Goal: Transaction & Acquisition: Book appointment/travel/reservation

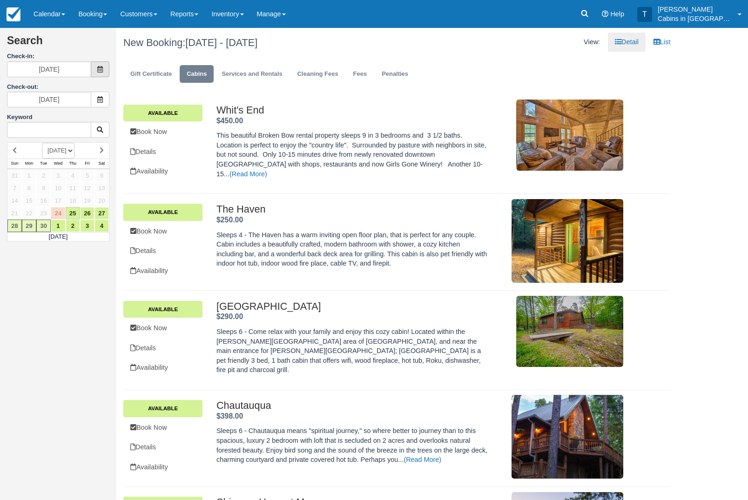
click at [104, 73] on span at bounding box center [100, 69] width 19 height 16
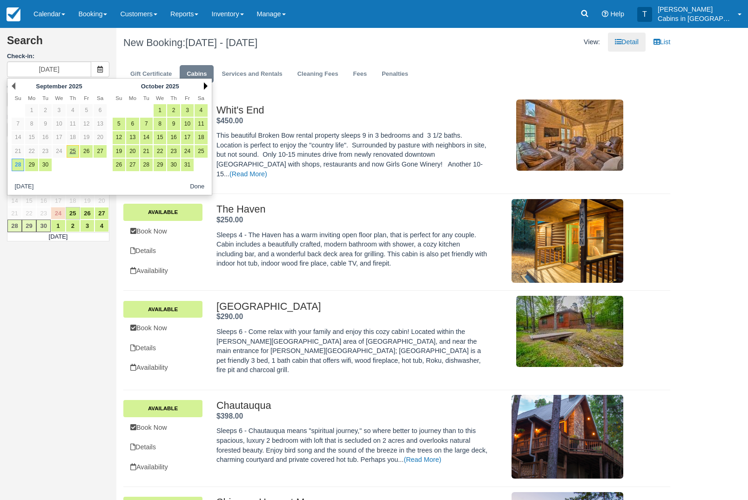
click at [207, 87] on link "Next" at bounding box center [206, 85] width 4 height 7
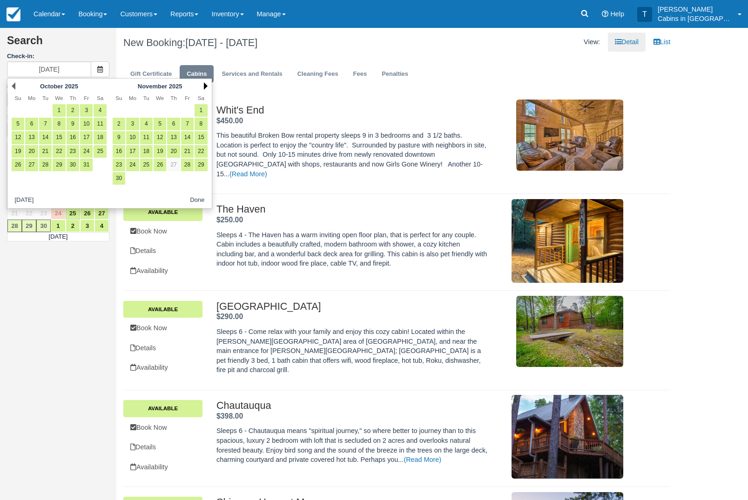
click at [207, 87] on link "Next" at bounding box center [206, 85] width 4 height 7
click at [131, 109] on link "1" at bounding box center [132, 110] width 13 height 13
type input "[DATE]"
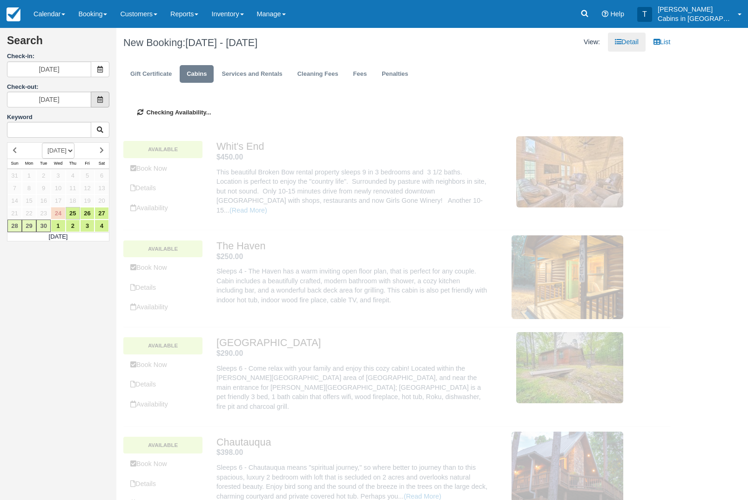
click at [96, 101] on span at bounding box center [100, 100] width 19 height 16
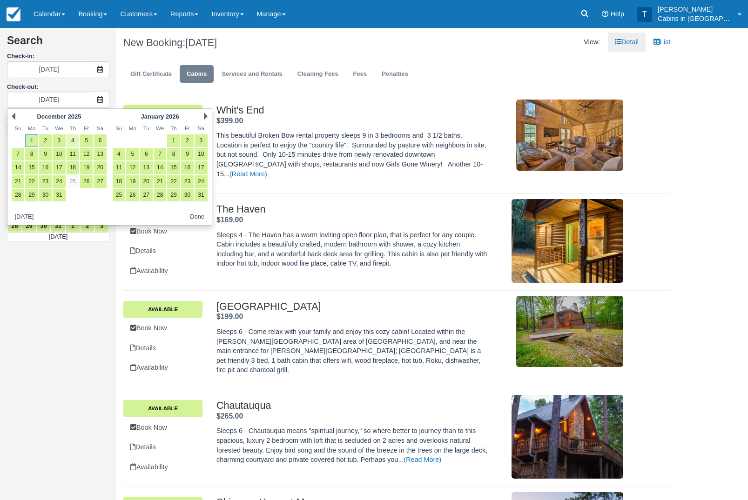
click at [74, 144] on link "4" at bounding box center [73, 140] width 13 height 13
type input "[DATE]"
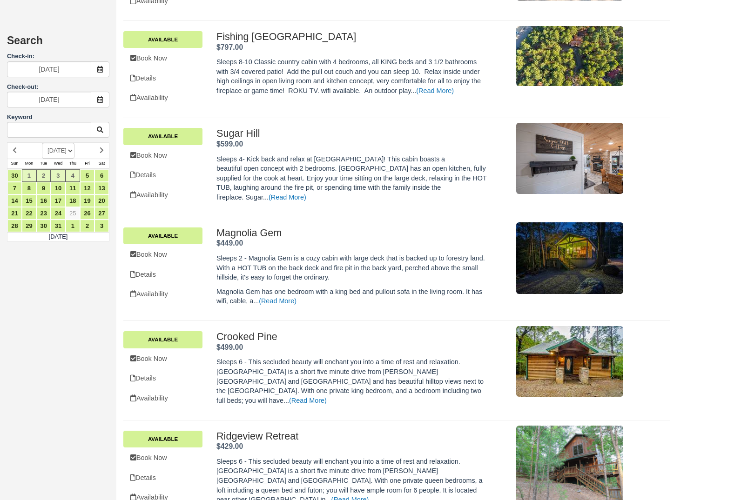
scroll to position [1238, 0]
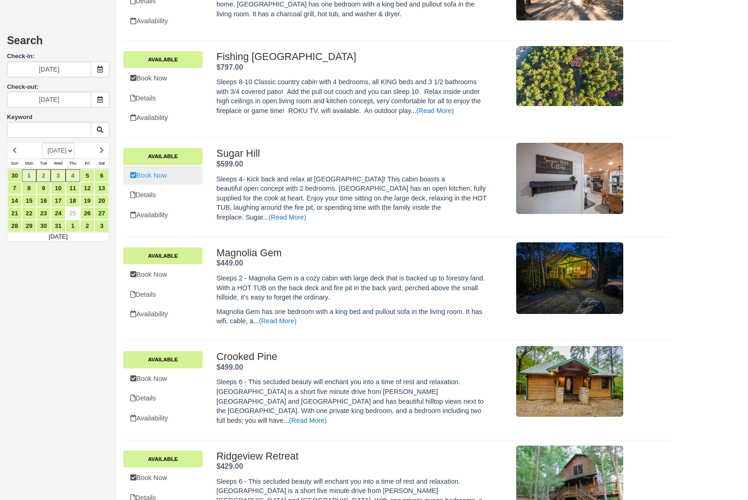
click at [178, 185] on link "Book Now" at bounding box center [162, 175] width 79 height 19
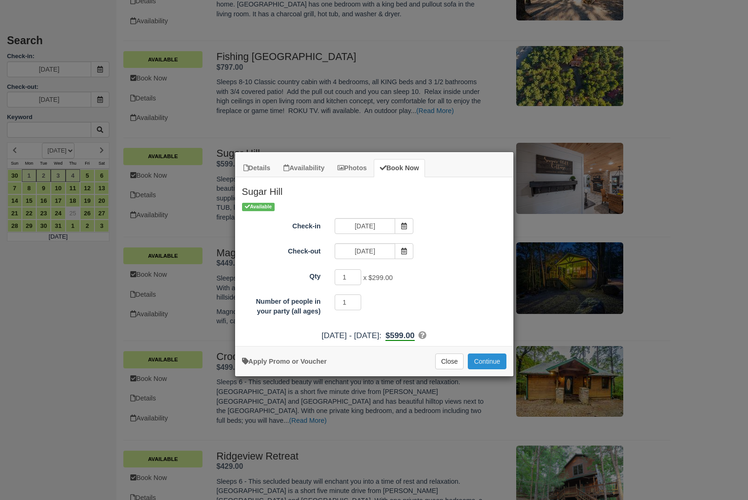
click at [490, 369] on button "Continue" at bounding box center [487, 362] width 38 height 16
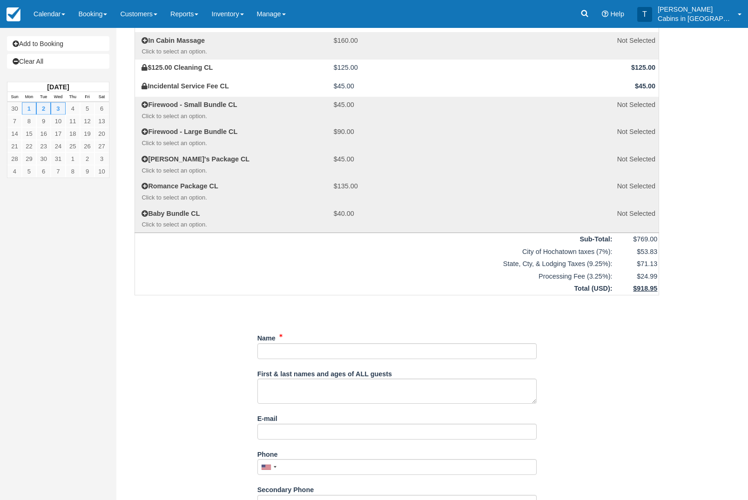
scroll to position [148, 0]
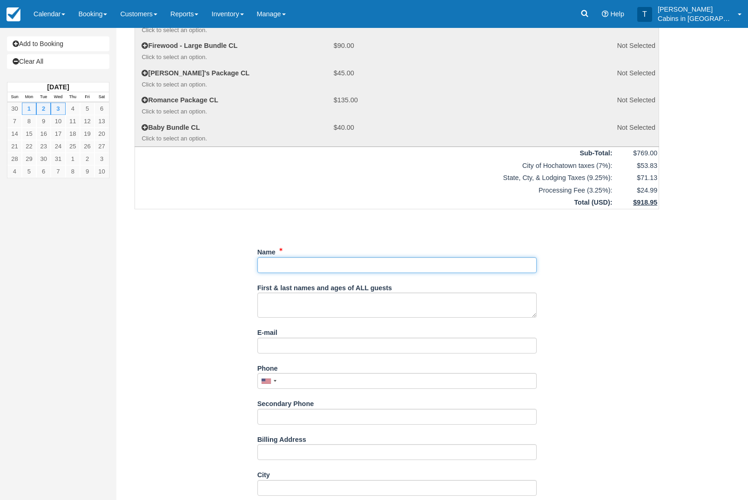
click at [471, 273] on input "Name" at bounding box center [396, 265] width 279 height 16
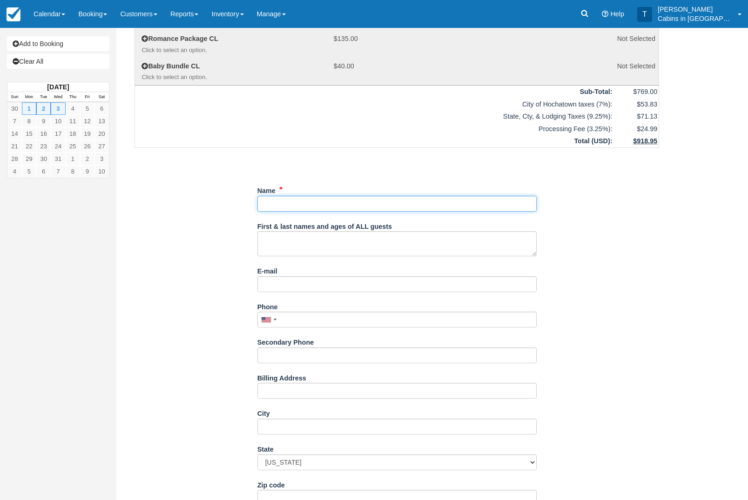
scroll to position [295, 0]
click at [435, 211] on input "Name" at bounding box center [396, 203] width 279 height 16
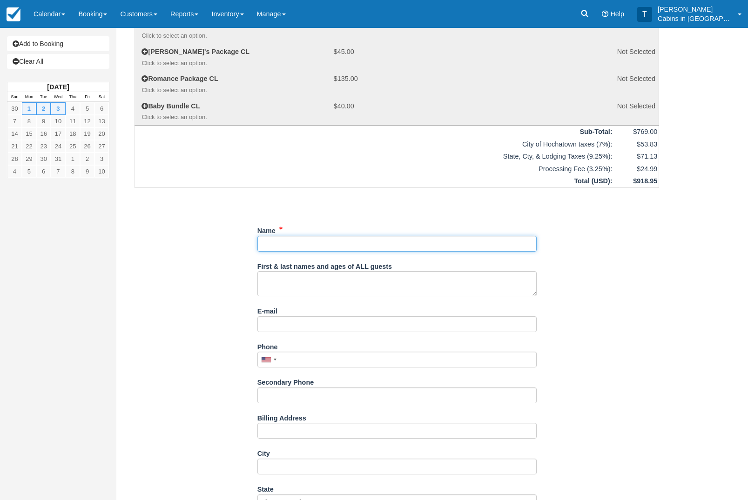
scroll to position [293, 0]
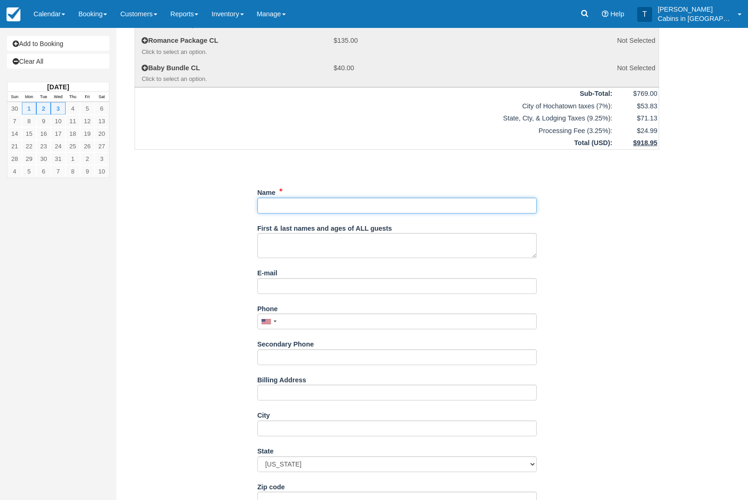
click at [421, 214] on input "Name" at bounding box center [396, 206] width 279 height 16
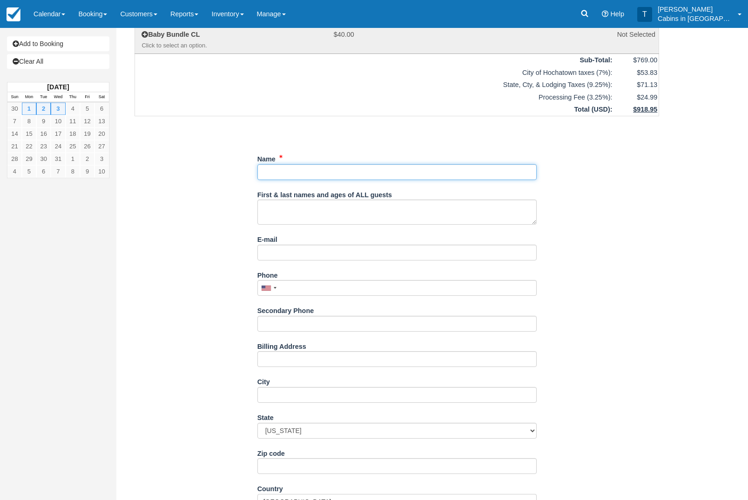
scroll to position [326, 0]
click at [455, 181] on input "Name" at bounding box center [396, 173] width 279 height 16
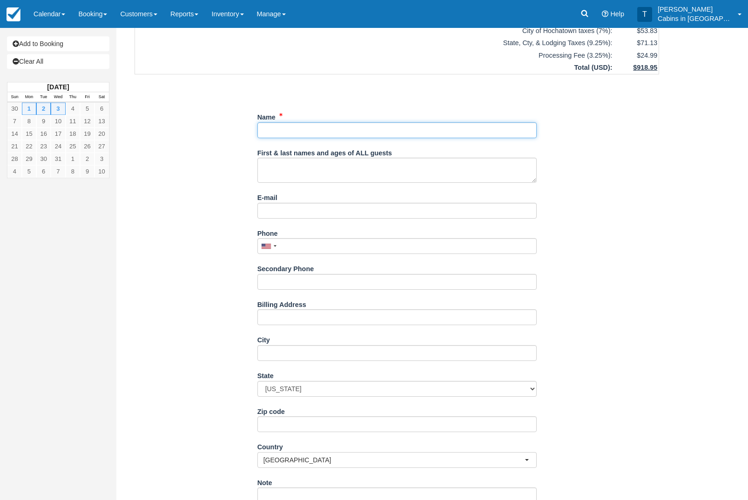
scroll to position [368, 0]
type input "N"
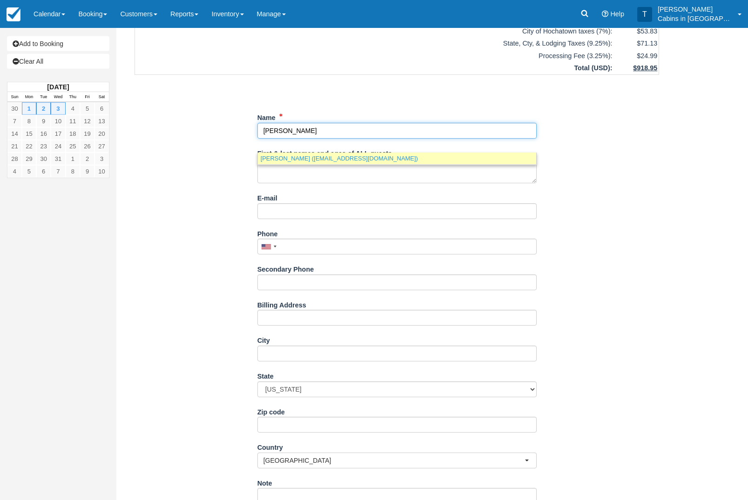
click at [389, 154] on link "Doyle Casanova (d1cas2nova@yahoo.com)" at bounding box center [397, 159] width 278 height 12
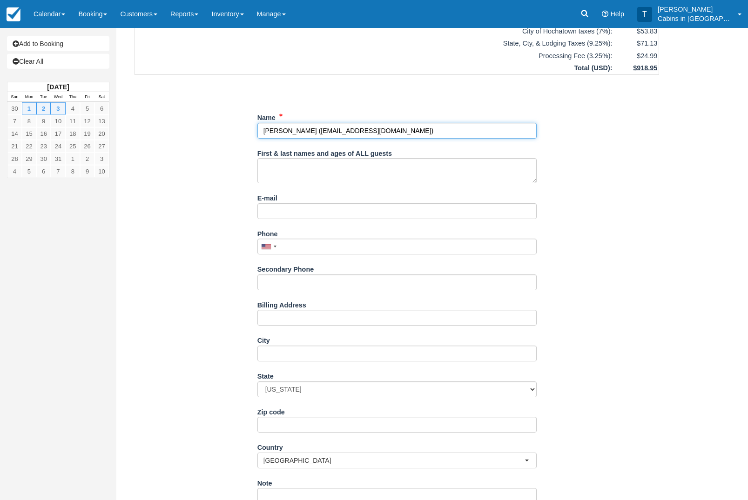
type input "[PERSON_NAME]"
type textarea "[PERSON_NAME] 60 [PERSON_NAME][DATE] 65 [PERSON_NAME] 59 [PERSON_NAME] 55"
type input "[EMAIL_ADDRESS][DOMAIN_NAME]"
type input "[PHONE_NUMBER]"
type input "[STREET_ADDRESS][PERSON_NAME]"
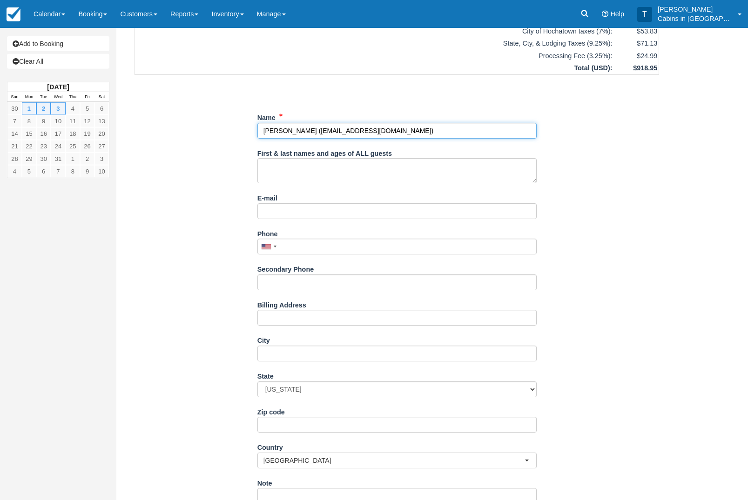
type input "Mesquite"
select select "TX"
type input "75149"
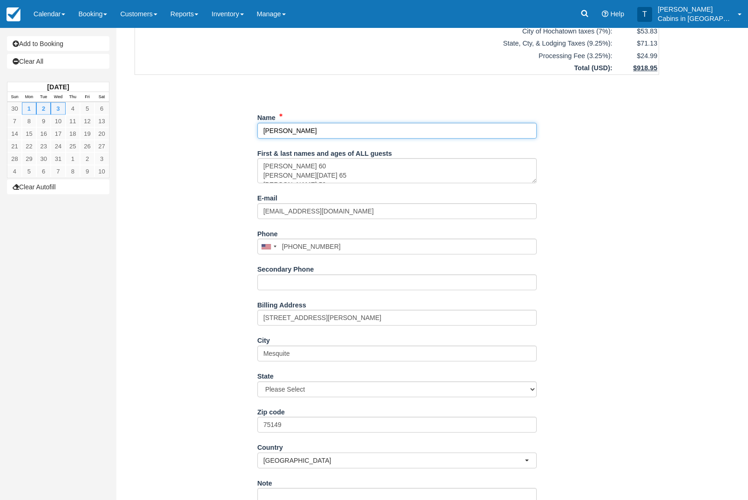
select select "TX"
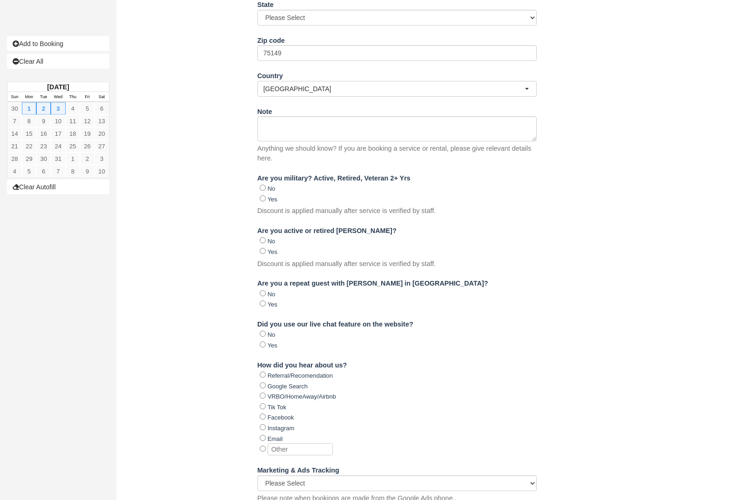
scroll to position [781, 0]
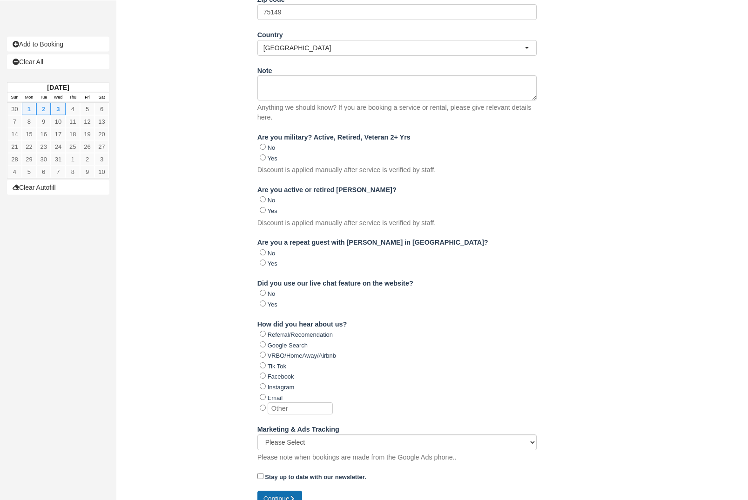
click at [274, 500] on button "Continue" at bounding box center [279, 498] width 45 height 16
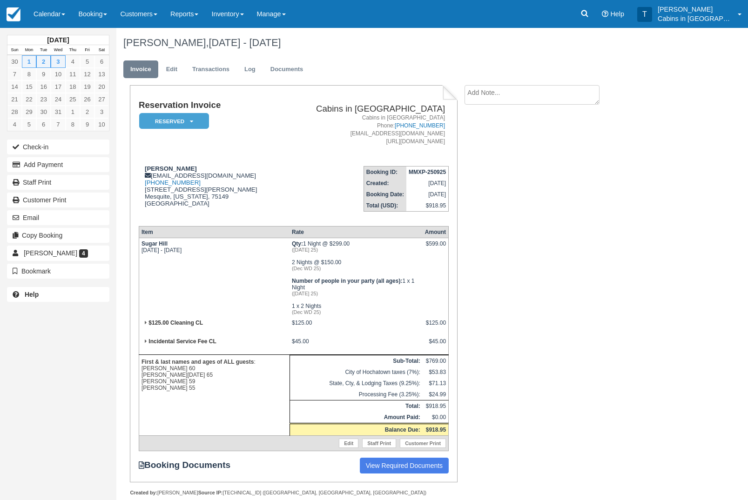
scroll to position [22, 0]
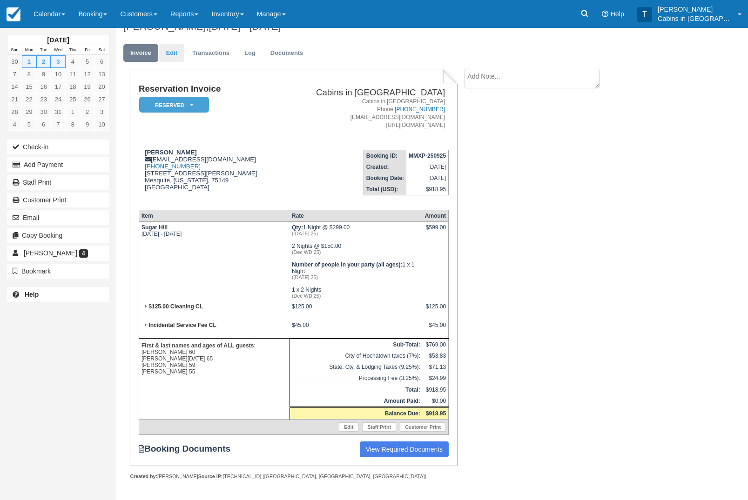
click at [177, 47] on link "Edit" at bounding box center [171, 53] width 25 height 18
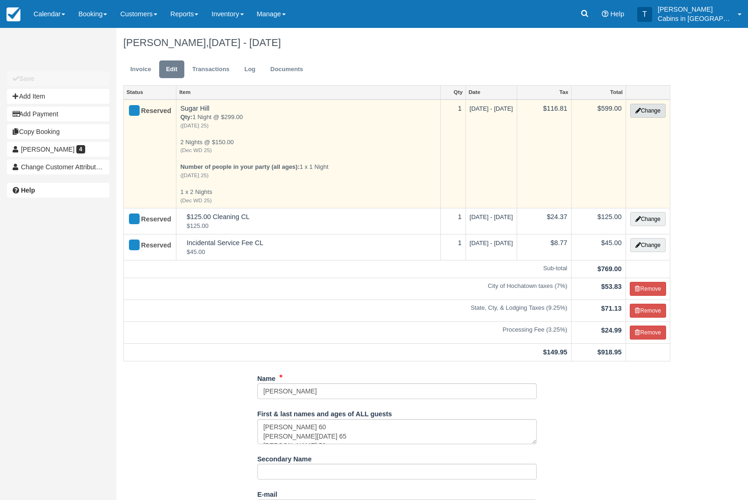
click at [651, 113] on button "Change" at bounding box center [647, 111] width 35 height 14
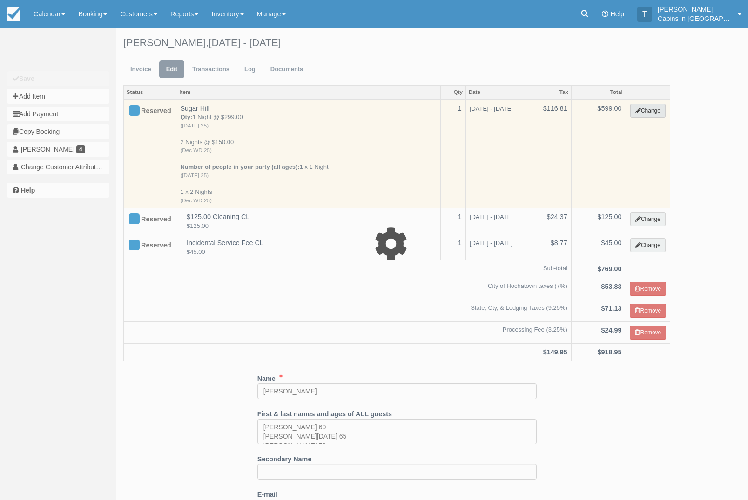
select select "1"
type input "599.00"
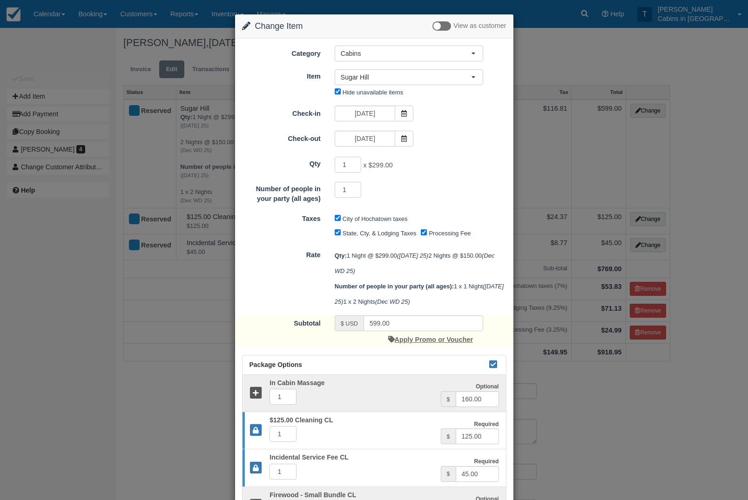
click at [412, 343] on link "Apply Promo or Voucher" at bounding box center [430, 339] width 85 height 7
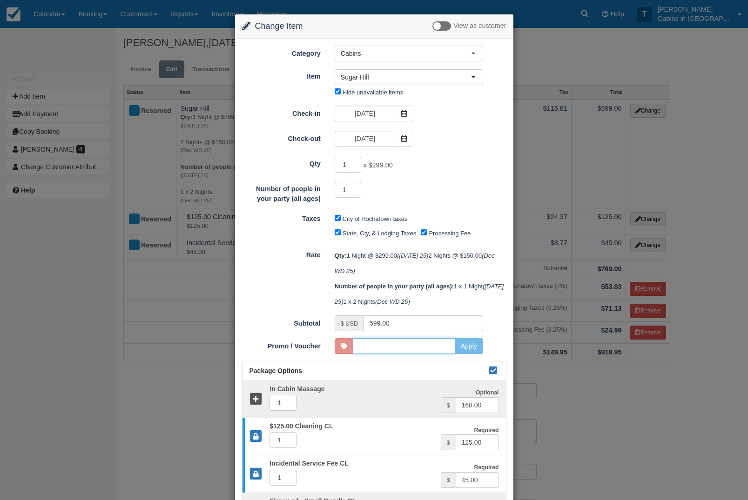
click at [429, 354] on input "Promo / Voucher" at bounding box center [404, 346] width 102 height 16
type input "superheroperks"
click at [468, 354] on button "Apply" at bounding box center [468, 346] width 28 height 16
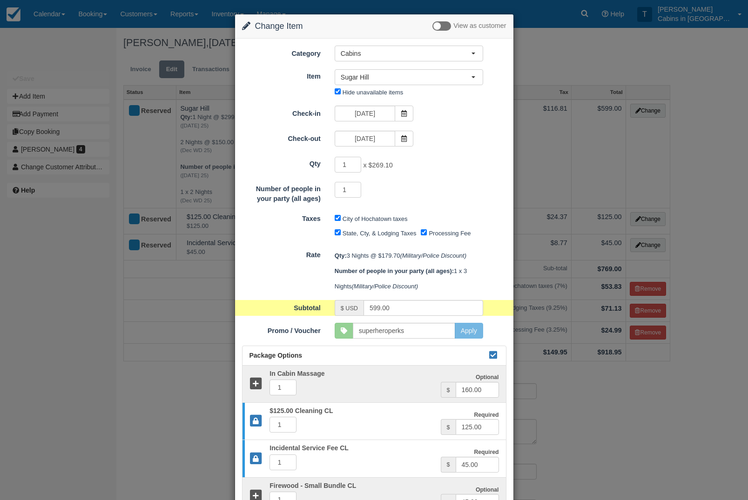
type input "539.10"
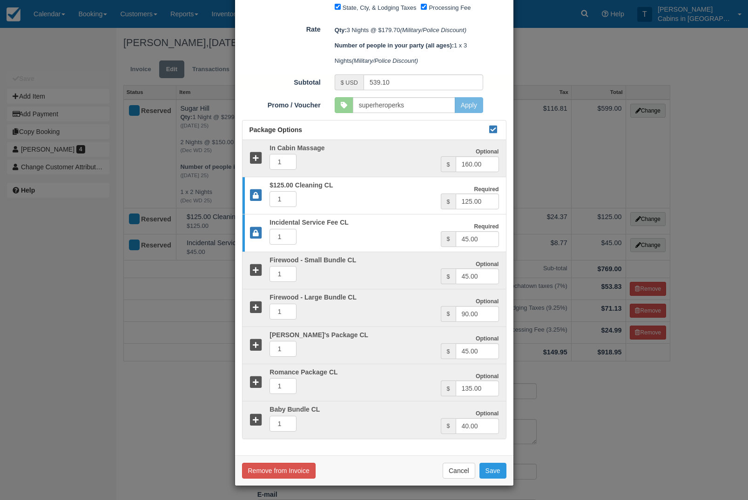
scroll to position [248, 0]
click at [500, 468] on button "Save" at bounding box center [492, 471] width 27 height 16
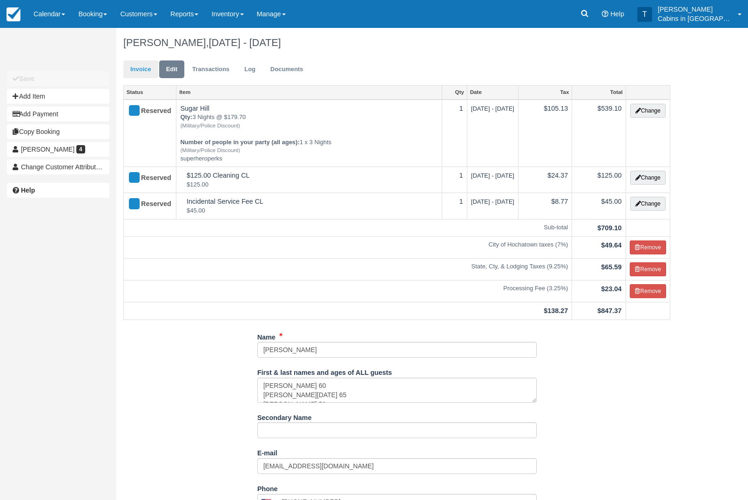
click at [150, 72] on link "Invoice" at bounding box center [140, 69] width 35 height 18
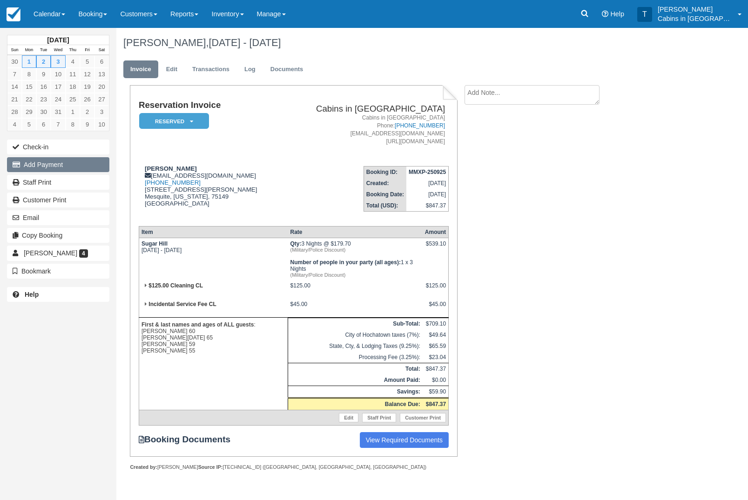
click at [83, 162] on button "Add Payment" at bounding box center [58, 164] width 102 height 15
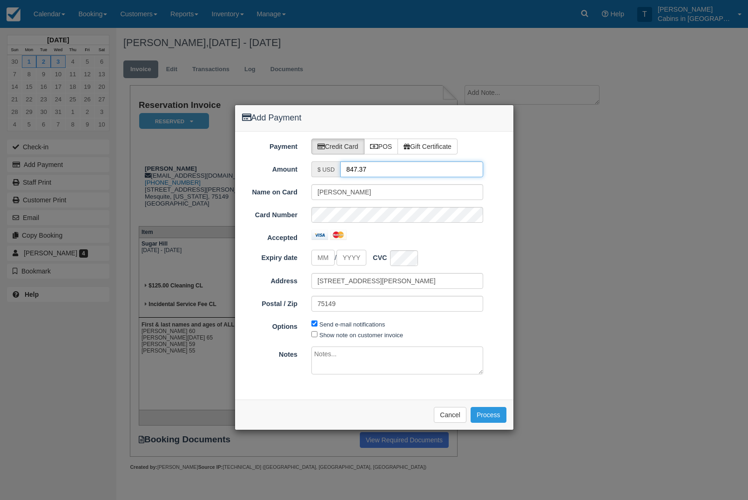
click at [414, 165] on input "847.37" at bounding box center [411, 169] width 143 height 16
click at [386, 170] on input "847.37" at bounding box center [411, 169] width 143 height 16
type input "8"
type input "100.00"
click at [325, 259] on input "tel" at bounding box center [322, 258] width 23 height 16
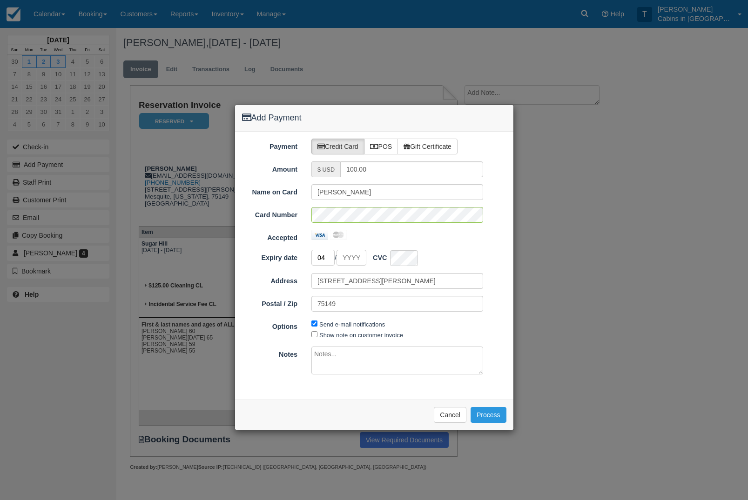
type input "04"
click at [361, 260] on input "Expiry date" at bounding box center [351, 258] width 30 height 16
type input "2030"
click at [494, 416] on button "Process" at bounding box center [488, 415] width 36 height 16
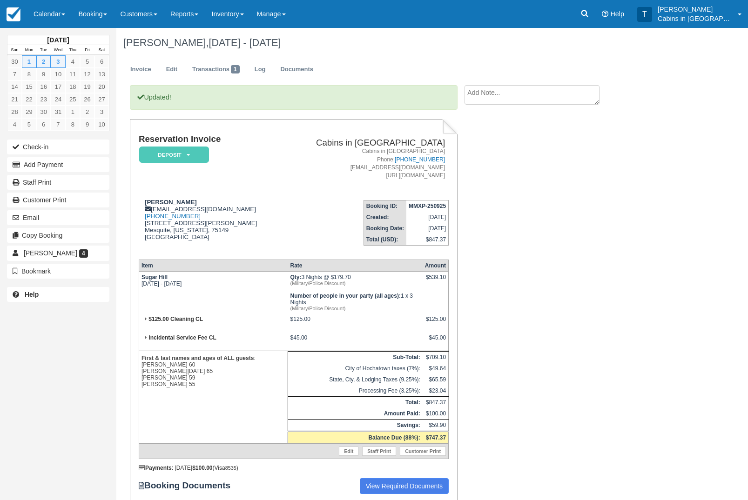
click at [200, 163] on em "Deposit" at bounding box center [174, 155] width 70 height 16
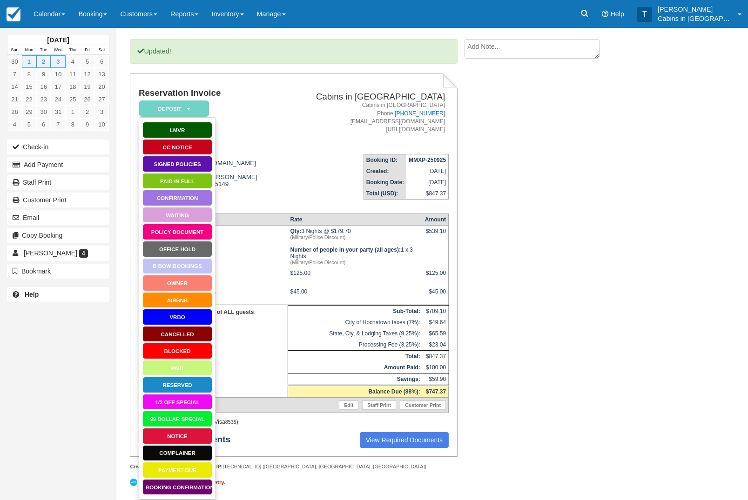
click at [194, 479] on link "Booking Confirmation" at bounding box center [177, 487] width 70 height 16
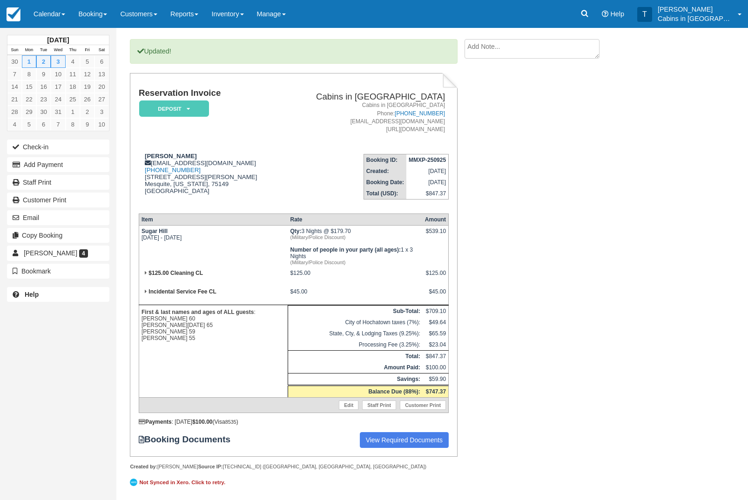
scroll to position [94, 0]
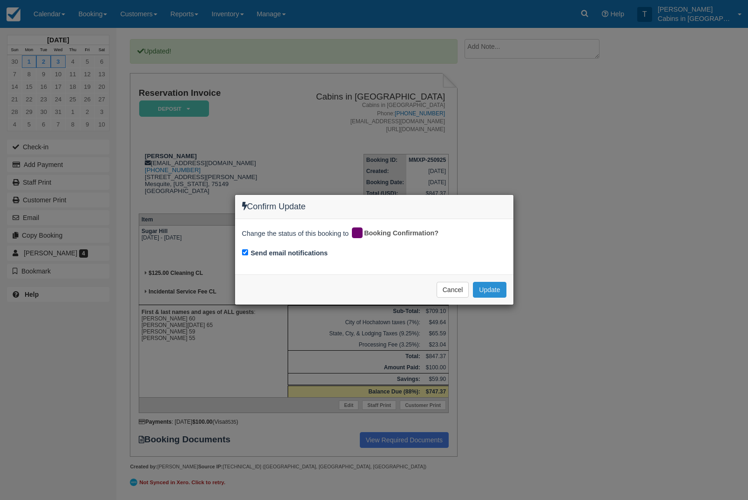
click at [497, 287] on button "Update" at bounding box center [489, 290] width 33 height 16
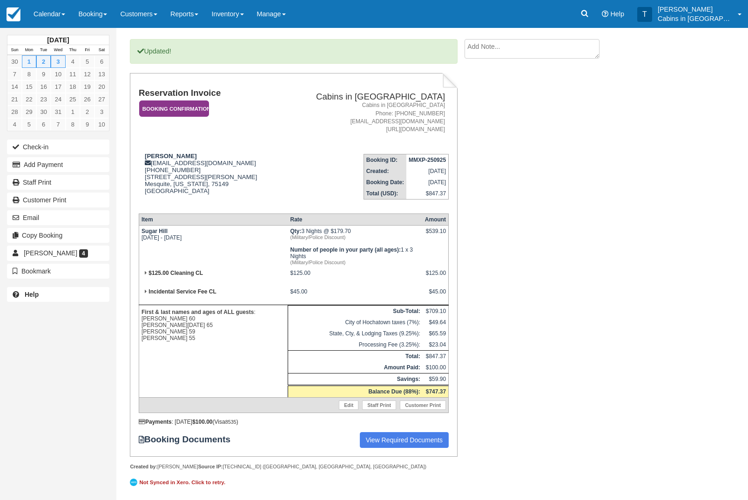
click at [201, 100] on em "Booking Confirmation" at bounding box center [174, 108] width 70 height 16
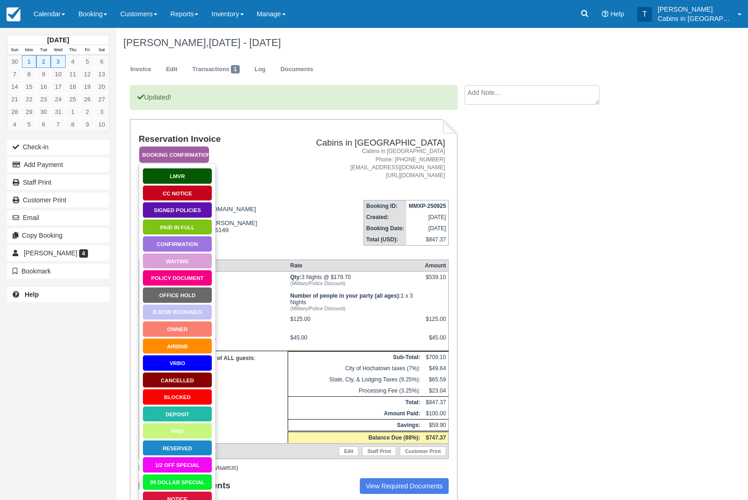
click at [194, 275] on link "Policy Document" at bounding box center [177, 278] width 70 height 16
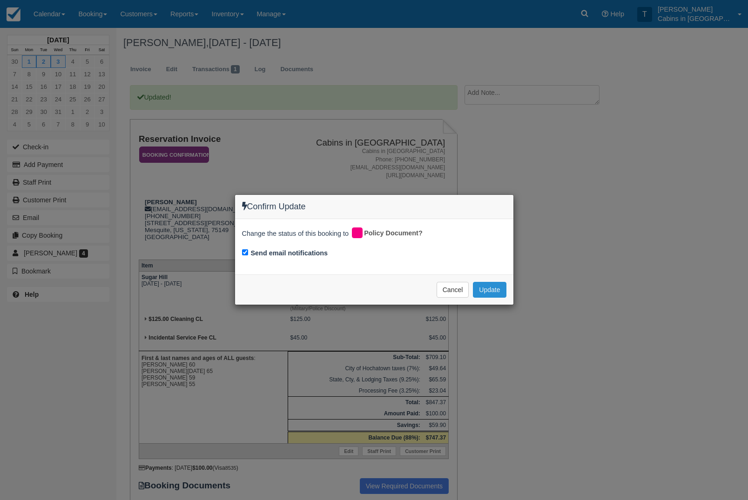
click at [495, 286] on button "Update" at bounding box center [489, 290] width 33 height 16
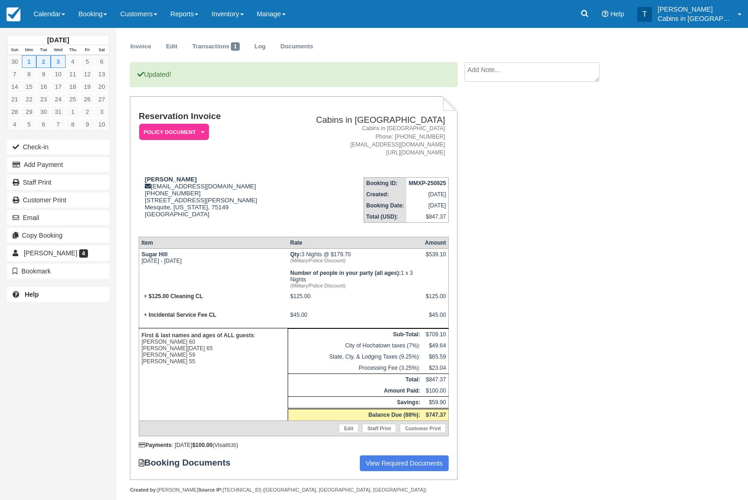
scroll to position [25, 0]
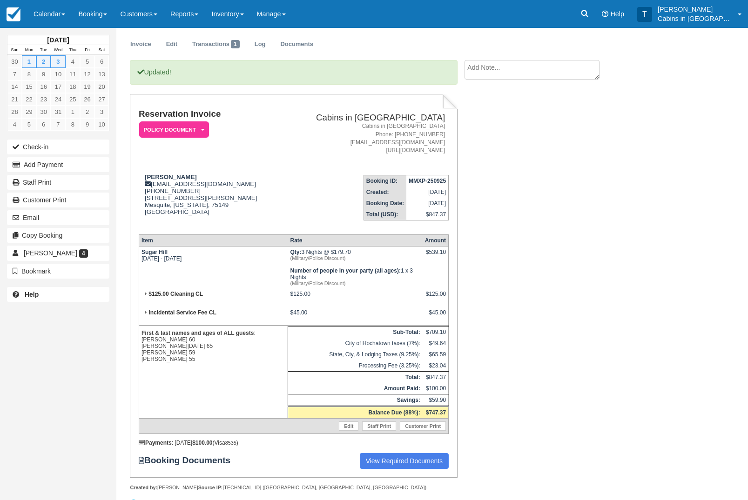
click at [556, 72] on textarea at bounding box center [531, 70] width 135 height 20
type textarea "C"
type textarea "Guest called to make reservation because website had a 4 night minimum. TG"
click at [484, 127] on button "Create" at bounding box center [485, 123] width 42 height 16
